Goal: Book appointment/travel/reservation

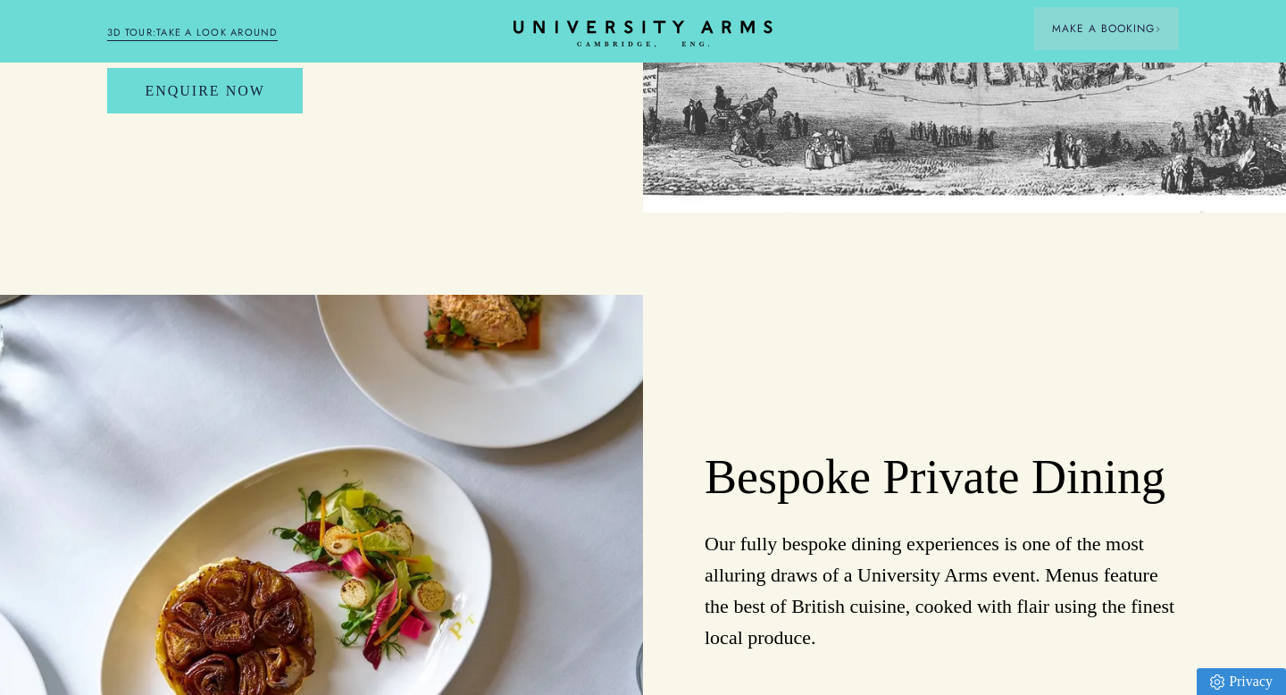
scroll to position [1236, 0]
